Goal: Navigation & Orientation: Go to known website

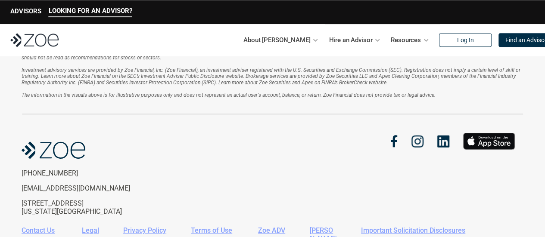
scroll to position [1987, 0]
